Goal: Transaction & Acquisition: Subscribe to service/newsletter

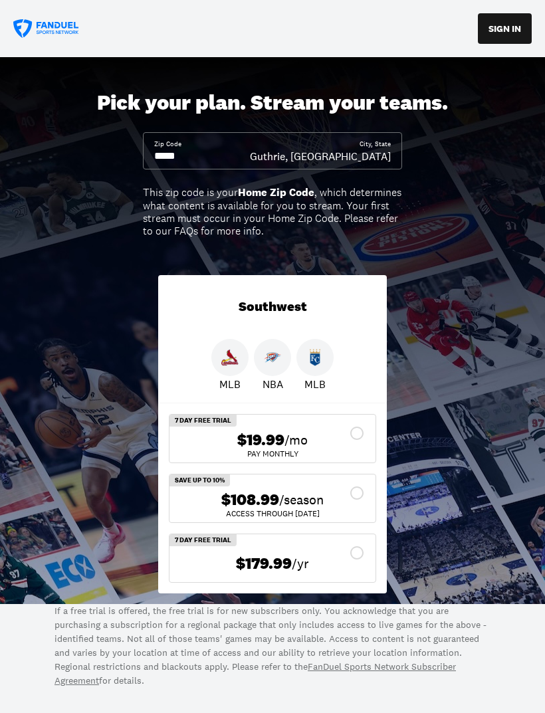
click at [351, 434] on div "$19.99 /mo" at bounding box center [272, 440] width 185 height 19
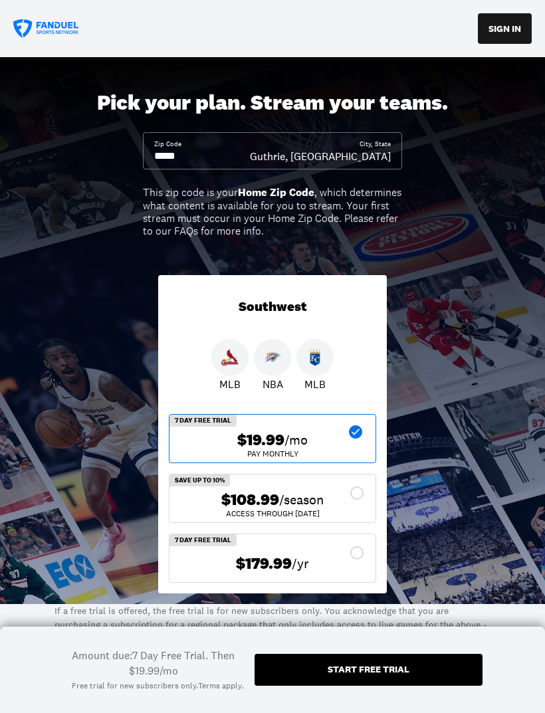
click at [411, 660] on div "Start free trial" at bounding box center [369, 670] width 228 height 32
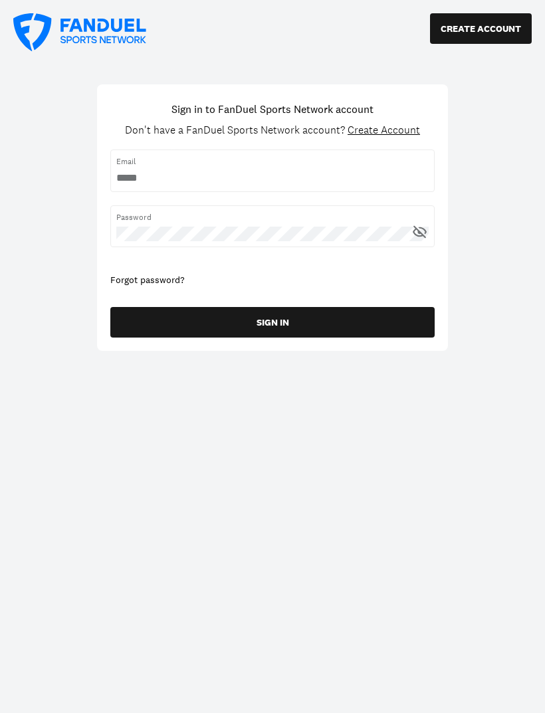
click at [165, 171] on input "username" at bounding box center [272, 178] width 313 height 15
click at [479, 35] on button "CREATE ACCOUNT" at bounding box center [481, 28] width 102 height 31
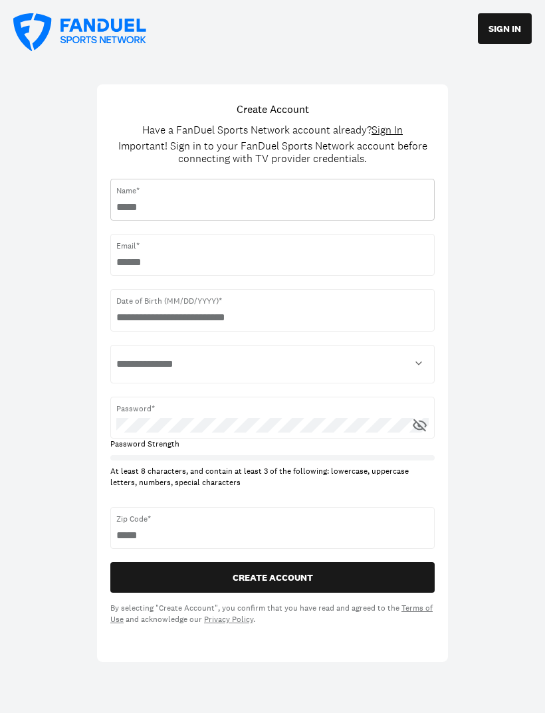
type input "**********"
click at [201, 359] on select "**********" at bounding box center [272, 364] width 313 height 27
select select "******"
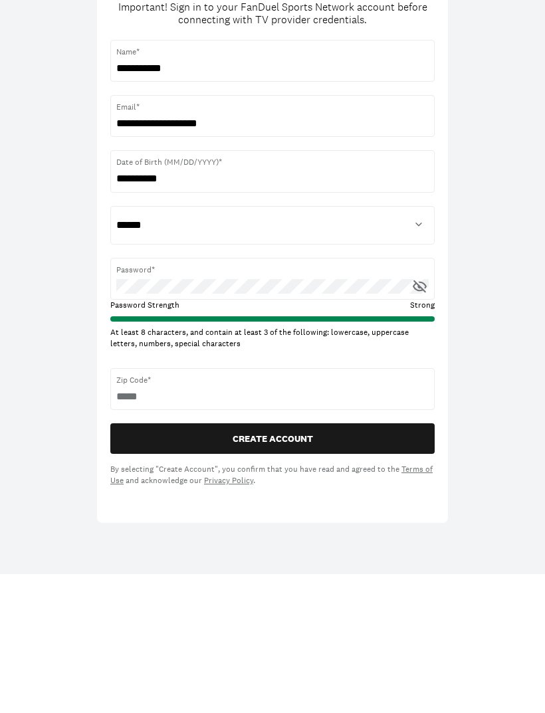
click at [310, 563] on button "CREATE ACCOUNT" at bounding box center [272, 578] width 324 height 31
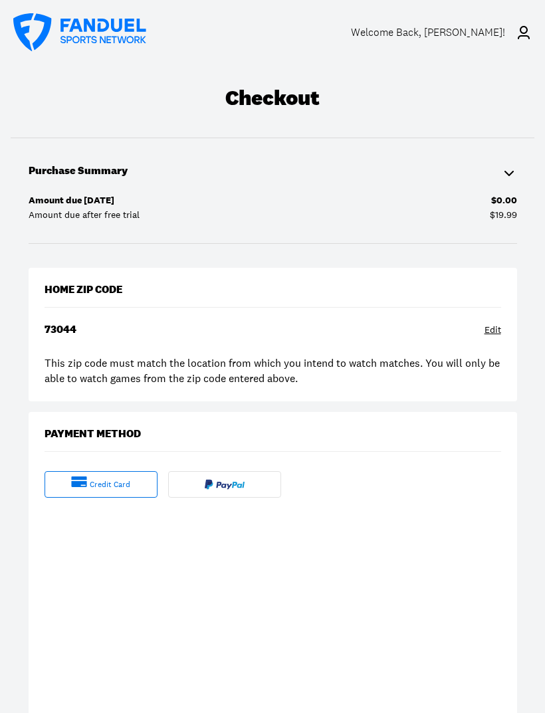
click at [250, 483] on div at bounding box center [224, 484] width 113 height 27
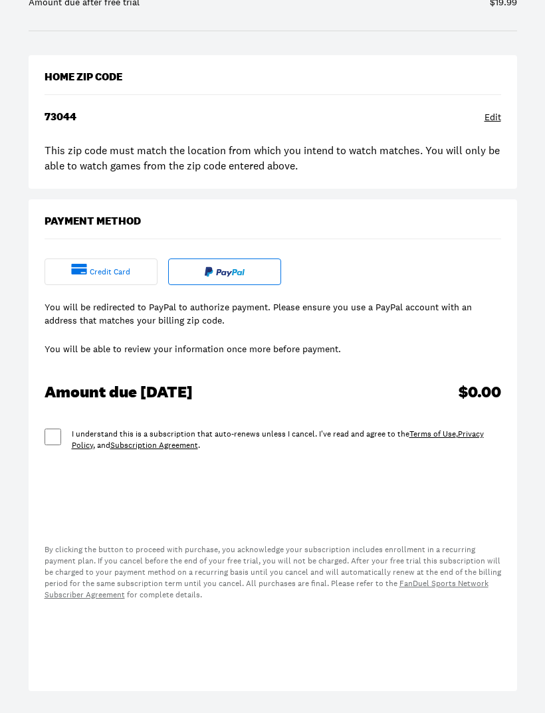
scroll to position [213, 0]
click at [108, 277] on div "credit card" at bounding box center [101, 272] width 113 height 27
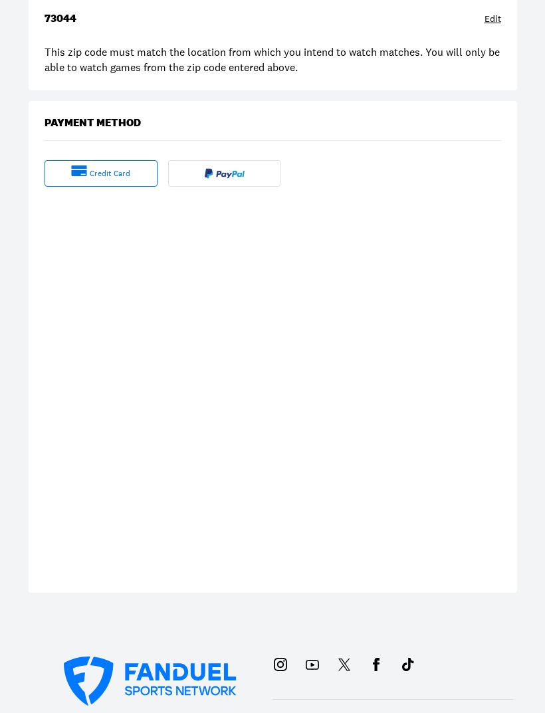
scroll to position [311, 0]
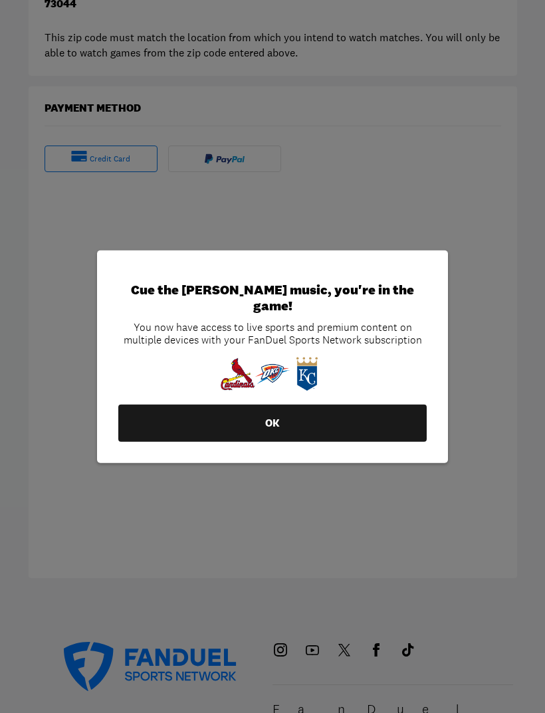
click at [346, 434] on button "OK" at bounding box center [272, 423] width 309 height 37
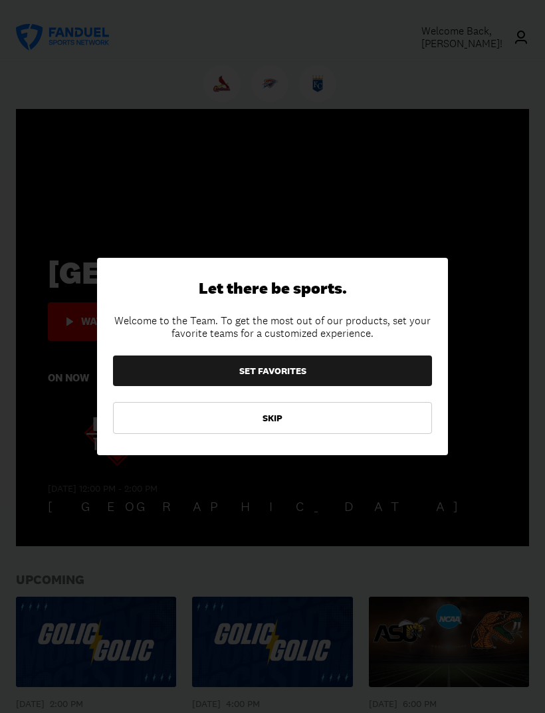
click at [313, 382] on button "SET FAVORITES" at bounding box center [272, 371] width 319 height 31
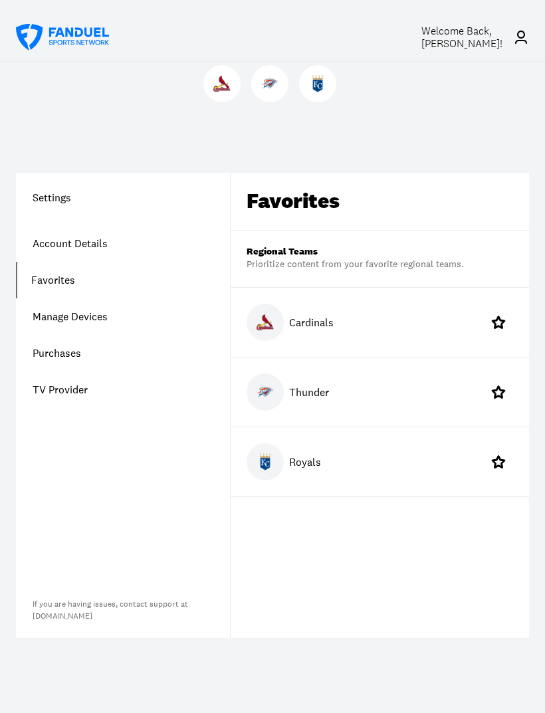
click at [507, 393] on button at bounding box center [498, 392] width 29 height 29
click at [87, 326] on link "Manage Devices" at bounding box center [123, 317] width 214 height 37
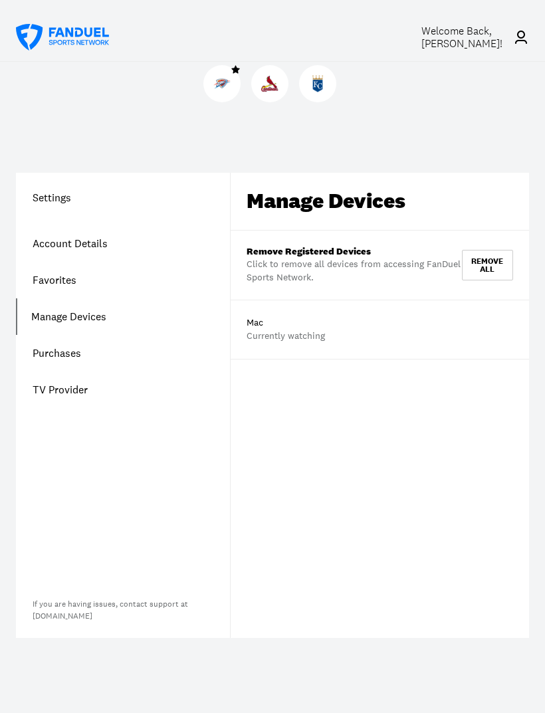
click at [74, 402] on link "TV Provider" at bounding box center [123, 390] width 214 height 37
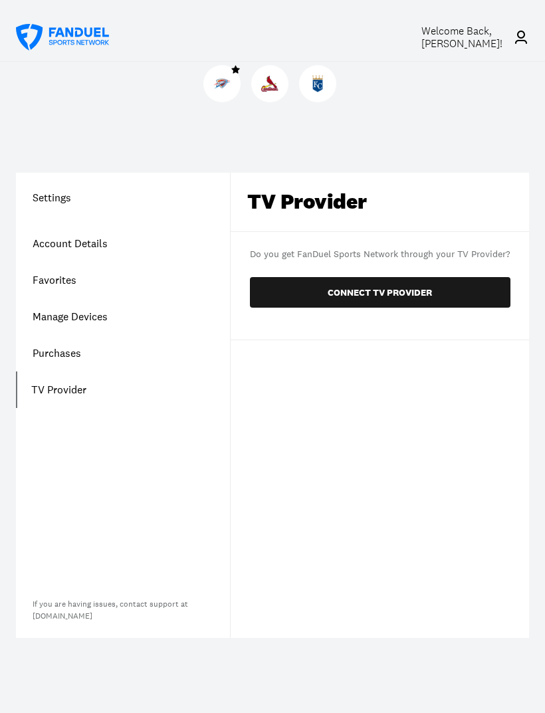
click at [420, 297] on button "CONNECT TV PROVIDER" at bounding box center [380, 292] width 261 height 31
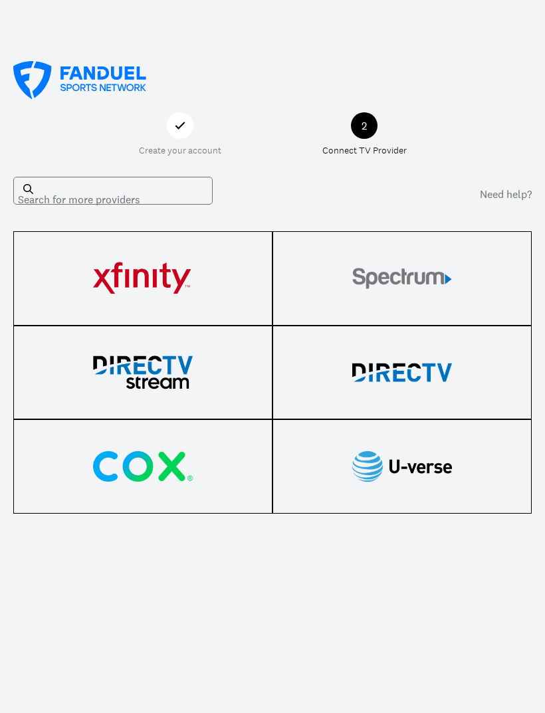
click at [61, 191] on div "Search for more providers" at bounding box center [112, 191] width 199 height 28
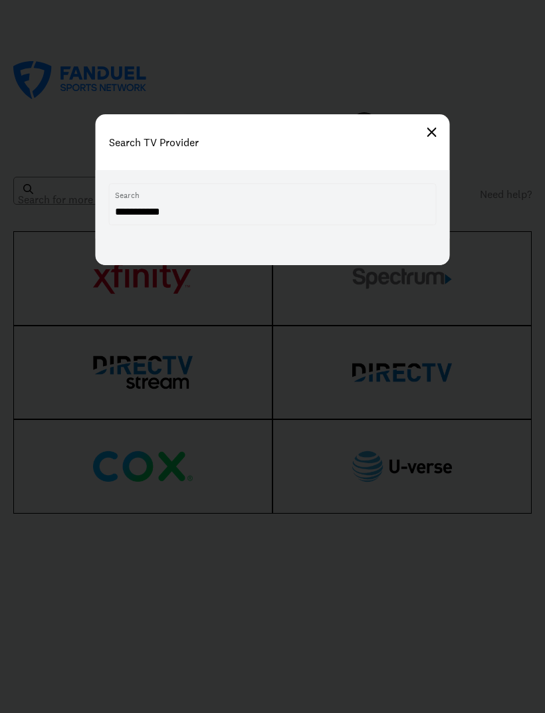
type input "**********"
click at [425, 140] on h1 "Search TV Provider" at bounding box center [273, 142] width 328 height 29
click at [432, 142] on h1 "Search TV Provider" at bounding box center [273, 142] width 328 height 29
click at [430, 140] on h1 "Search TV Provider" at bounding box center [273, 142] width 328 height 29
click at [431, 134] on img at bounding box center [432, 132] width 9 height 9
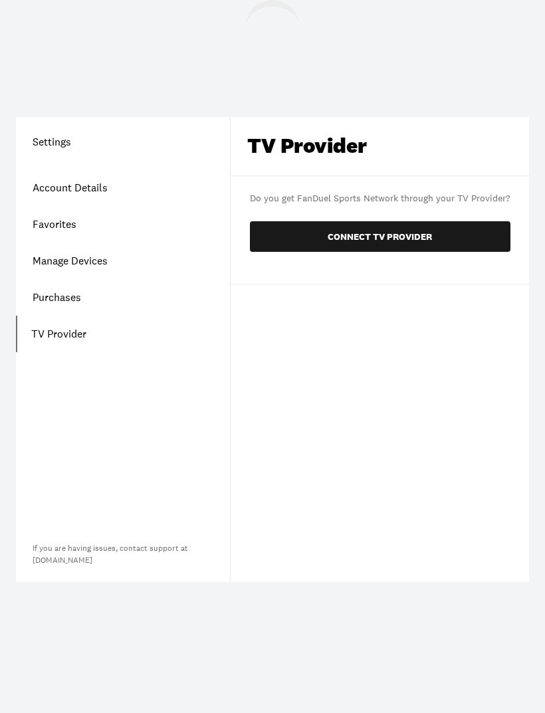
scroll to position [43, 0]
